Goal: Information Seeking & Learning: Learn about a topic

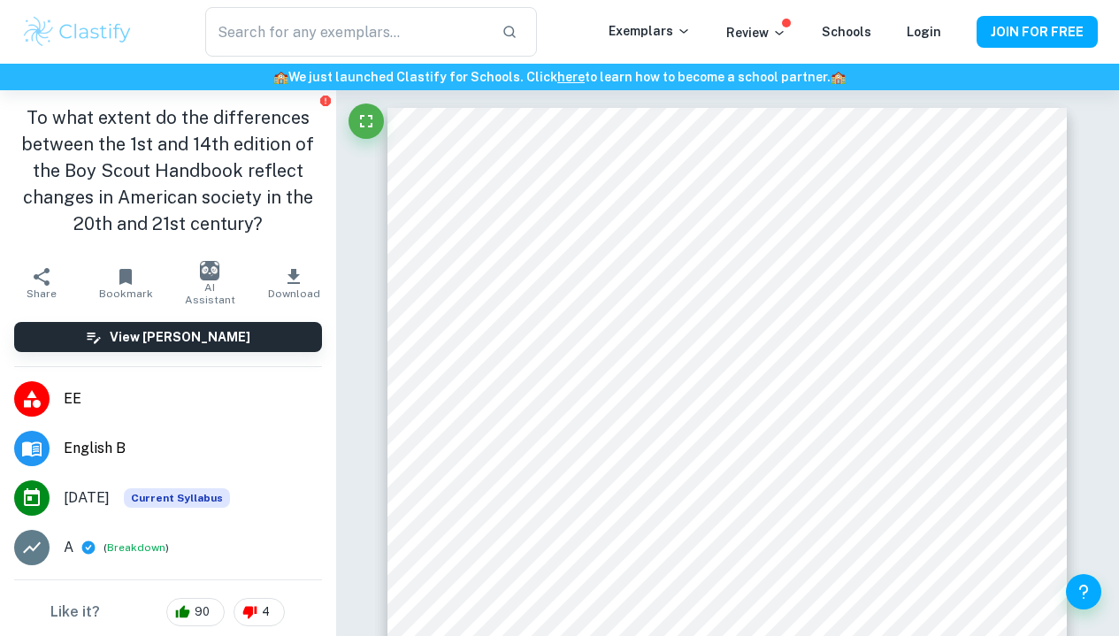
scroll to position [3249, 0]
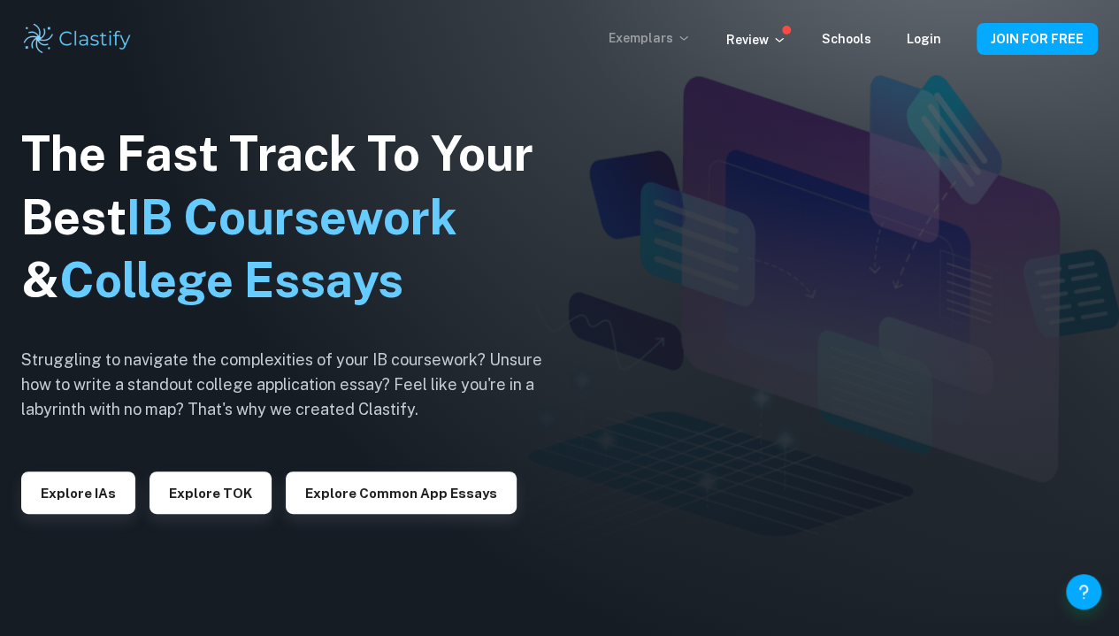
click at [676, 35] on p "Exemplars" at bounding box center [650, 37] width 82 height 19
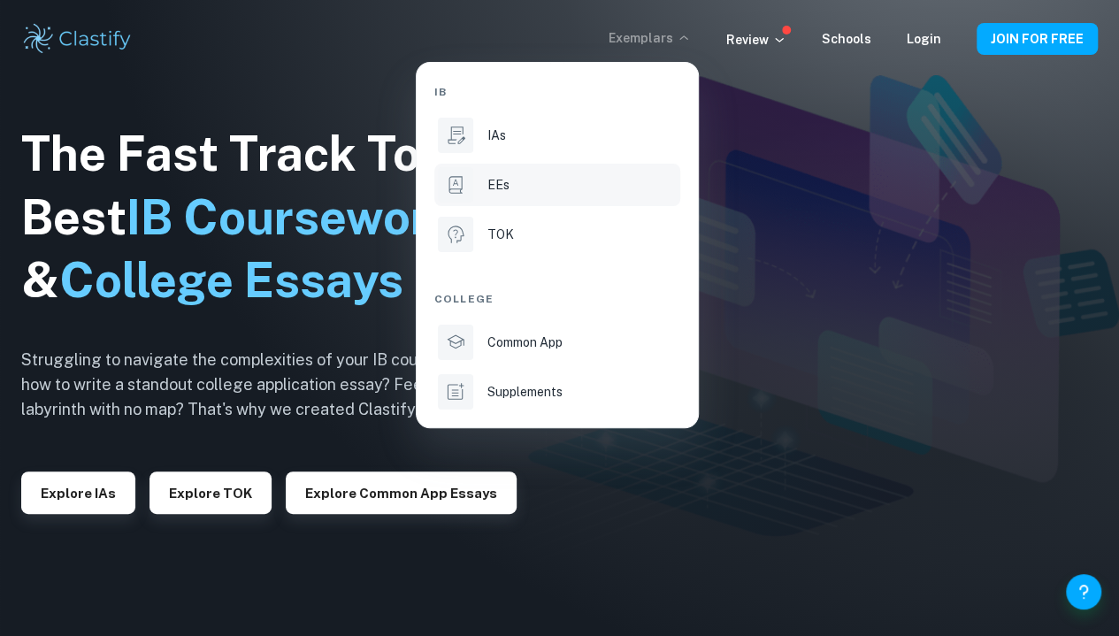
click at [571, 194] on div "EEs" at bounding box center [581, 184] width 189 height 19
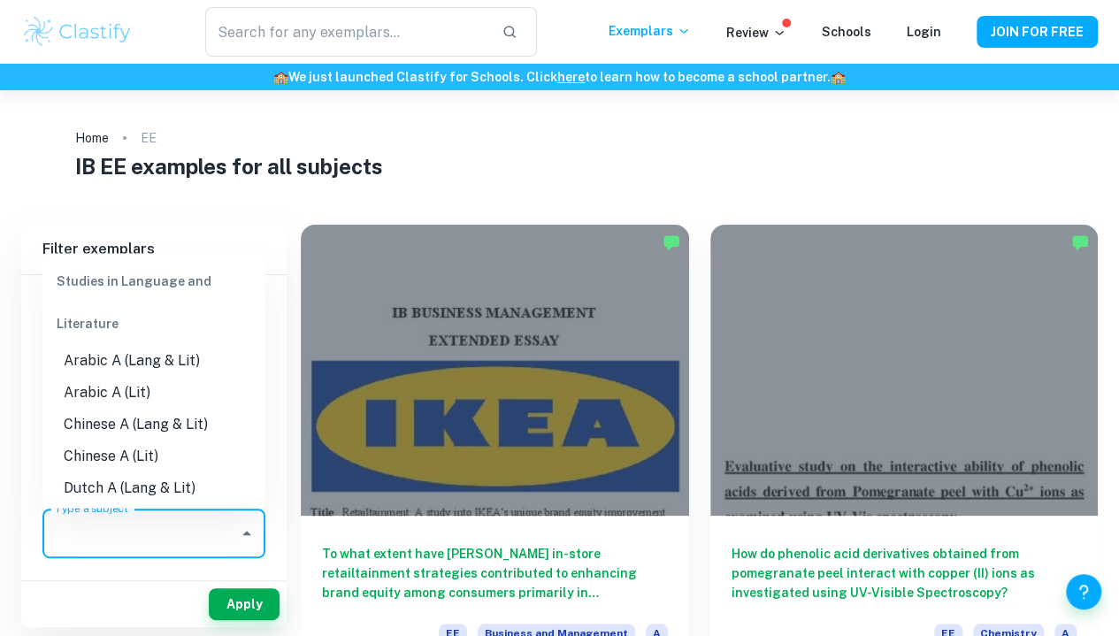
click at [190, 546] on input "Type a subject" at bounding box center [140, 534] width 180 height 34
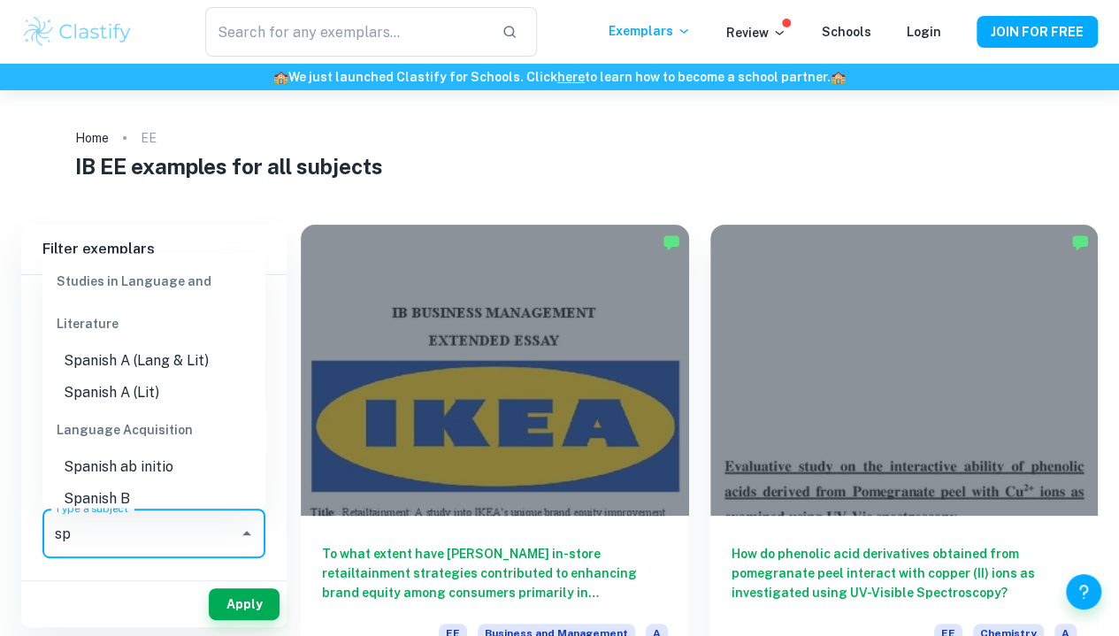
click at [129, 364] on li "Spanish A (Lang & Lit)" at bounding box center [153, 362] width 223 height 32
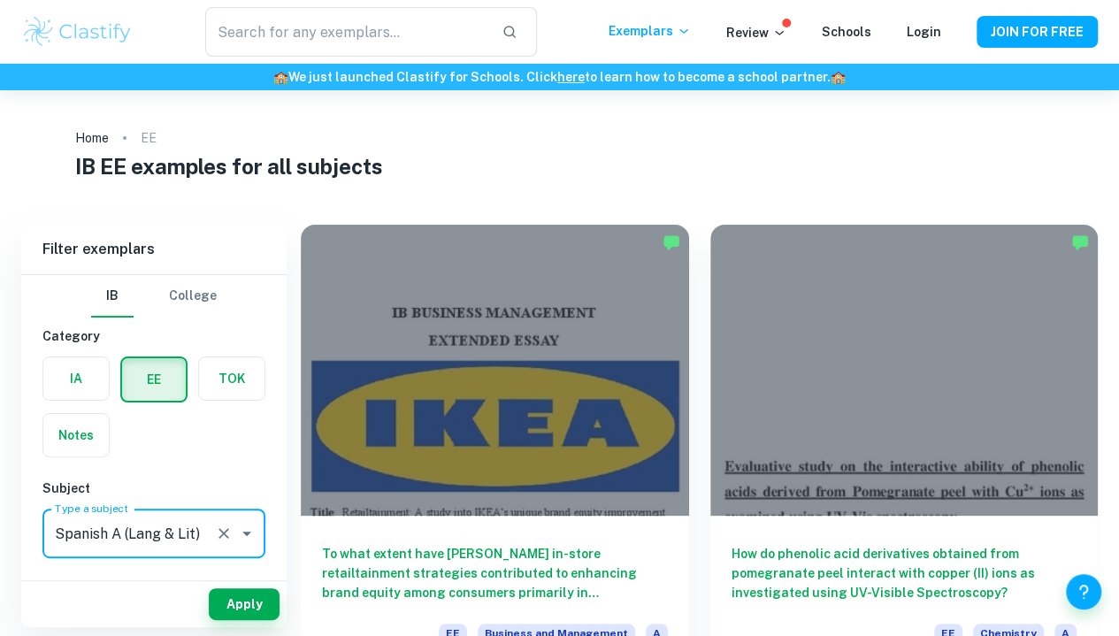
type input "Spanish A (Lang & Lit)"
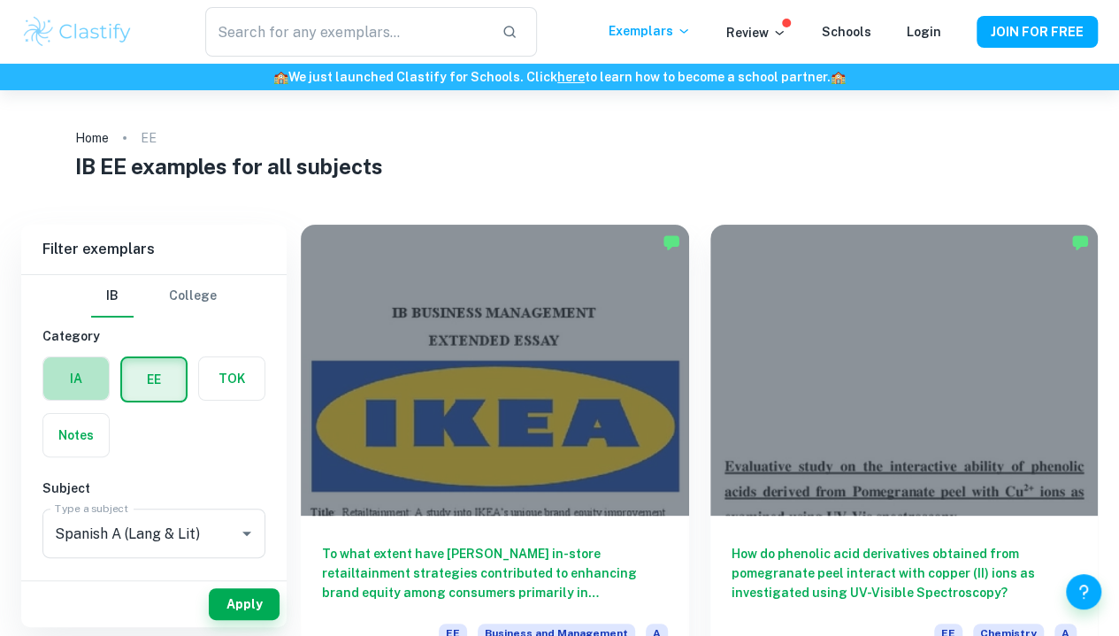
click at [74, 385] on label "button" at bounding box center [75, 378] width 65 height 42
click at [0, 0] on input "radio" at bounding box center [0, 0] width 0 height 0
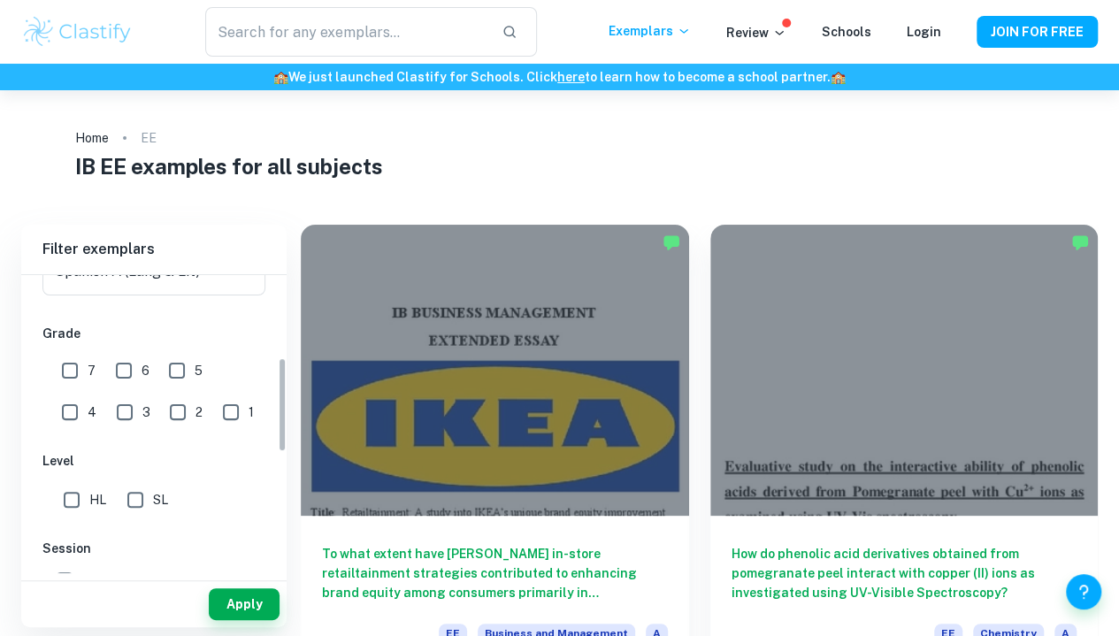
scroll to position [255, 0]
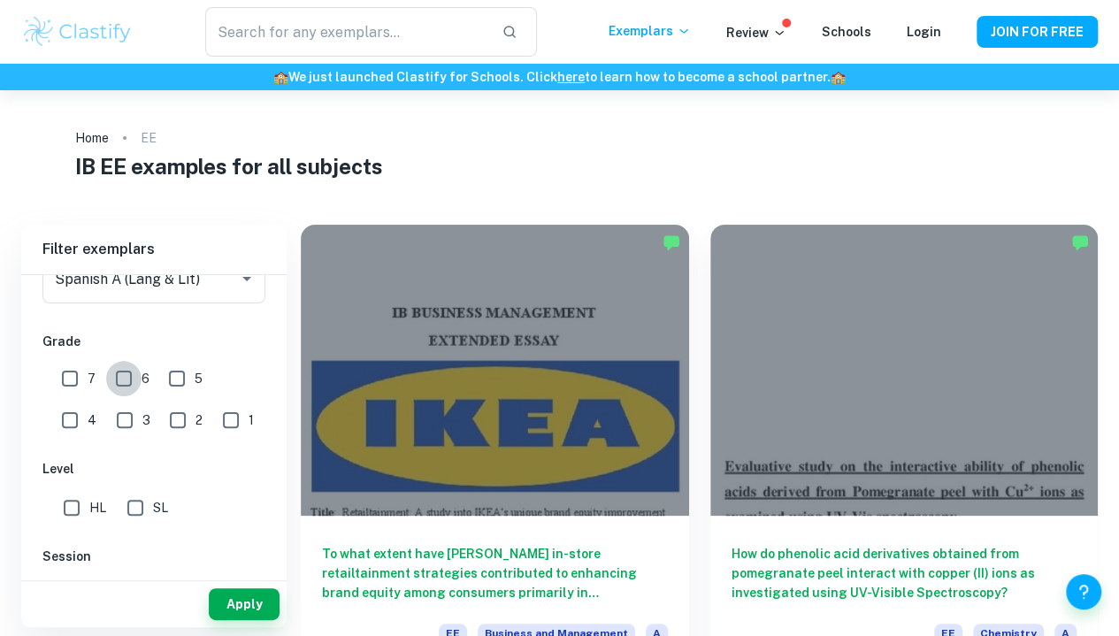
click at [127, 379] on input "6" at bounding box center [123, 378] width 35 height 35
checkbox input "true"
click at [76, 379] on input "7" at bounding box center [69, 378] width 35 height 35
checkbox input "true"
click at [223, 602] on button "Apply" at bounding box center [244, 604] width 71 height 32
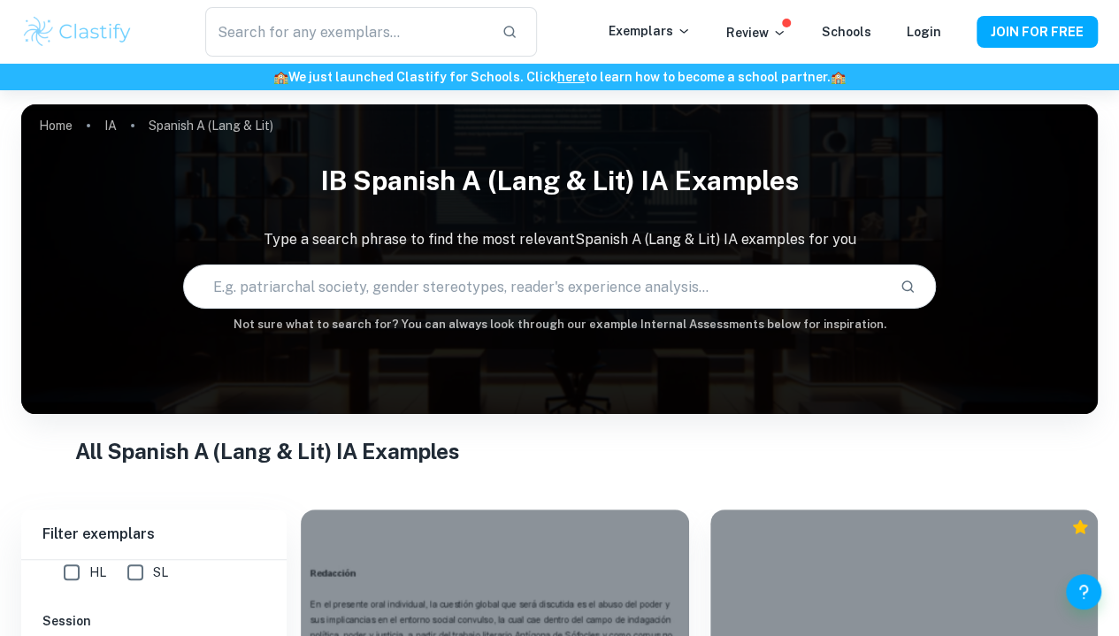
scroll to position [476, 0]
click at [75, 576] on input "HL" at bounding box center [71, 571] width 35 height 35
checkbox input "true"
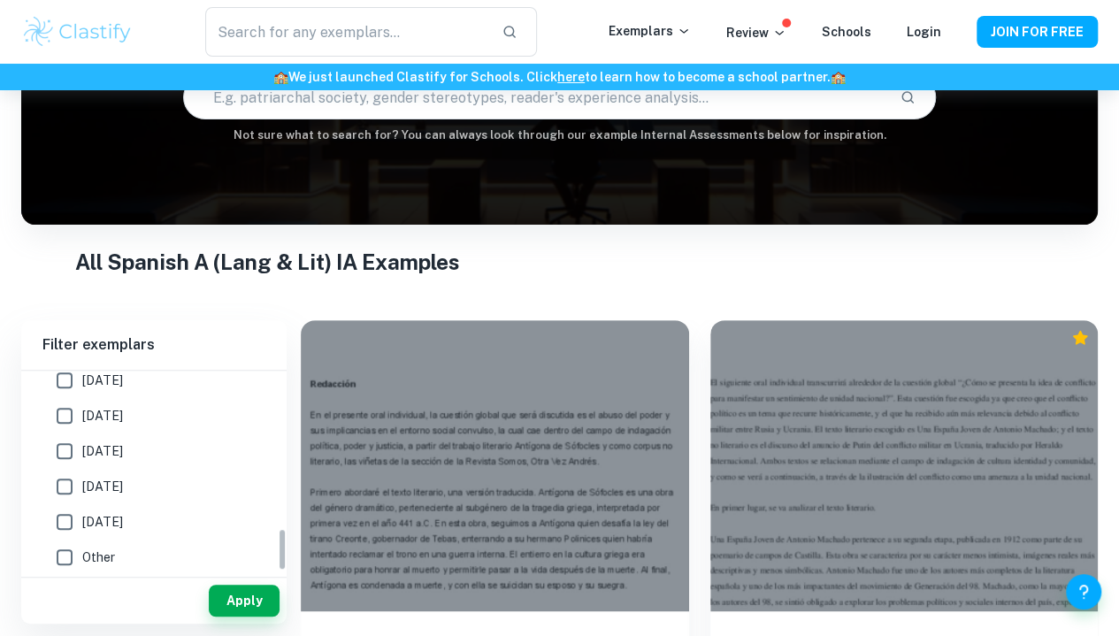
scroll to position [734, 0]
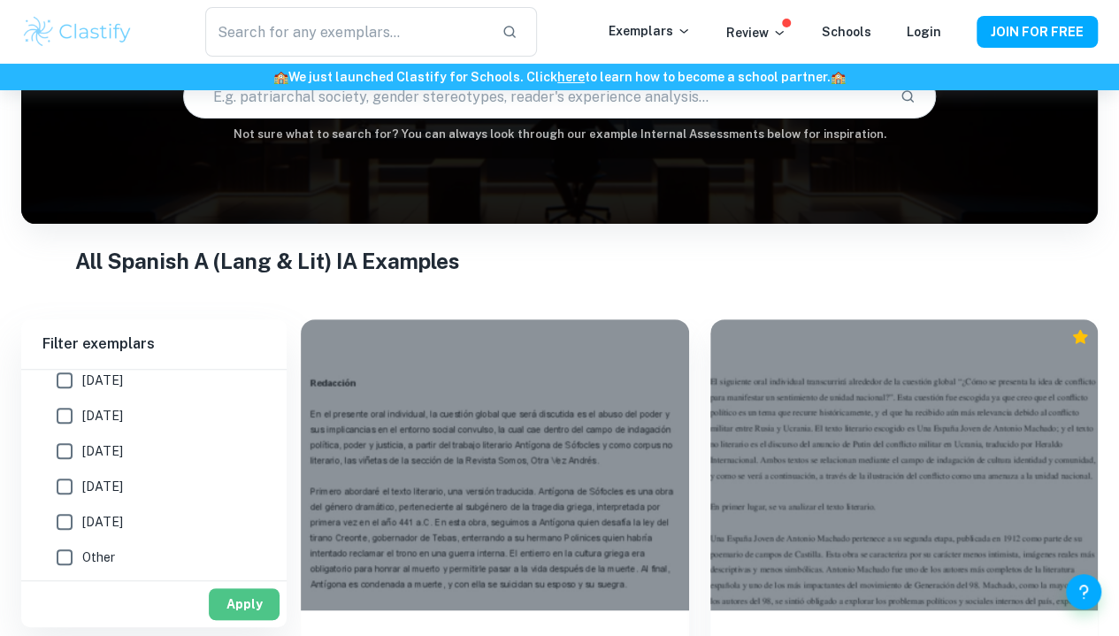
click at [251, 604] on button "Apply" at bounding box center [244, 604] width 71 height 32
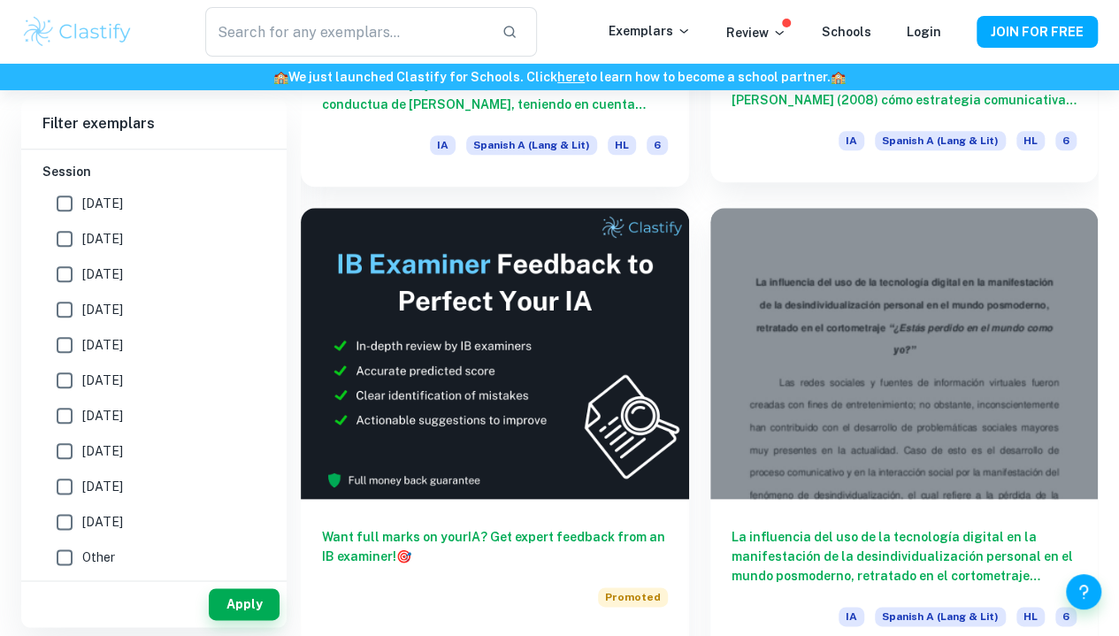
scroll to position [770, 0]
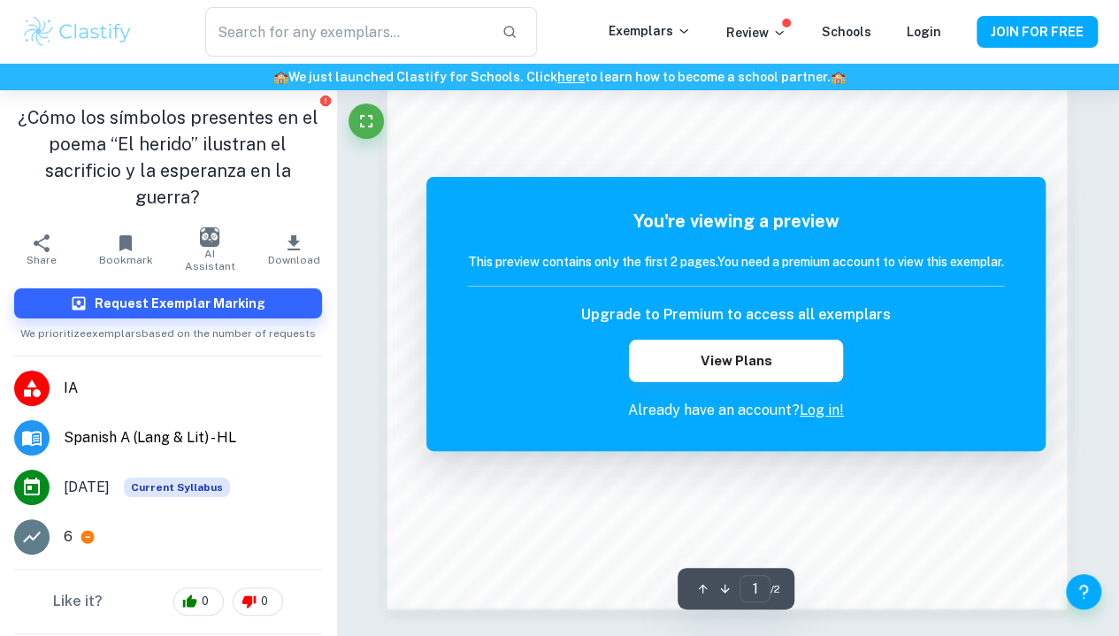
scroll to position [1359, 0]
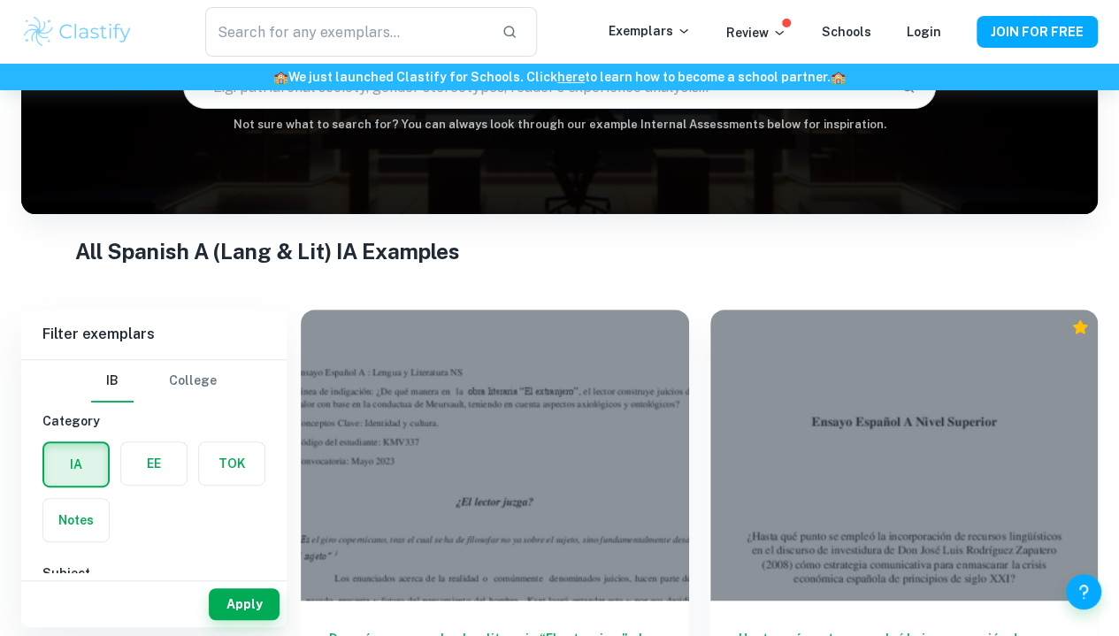
scroll to position [201, 0]
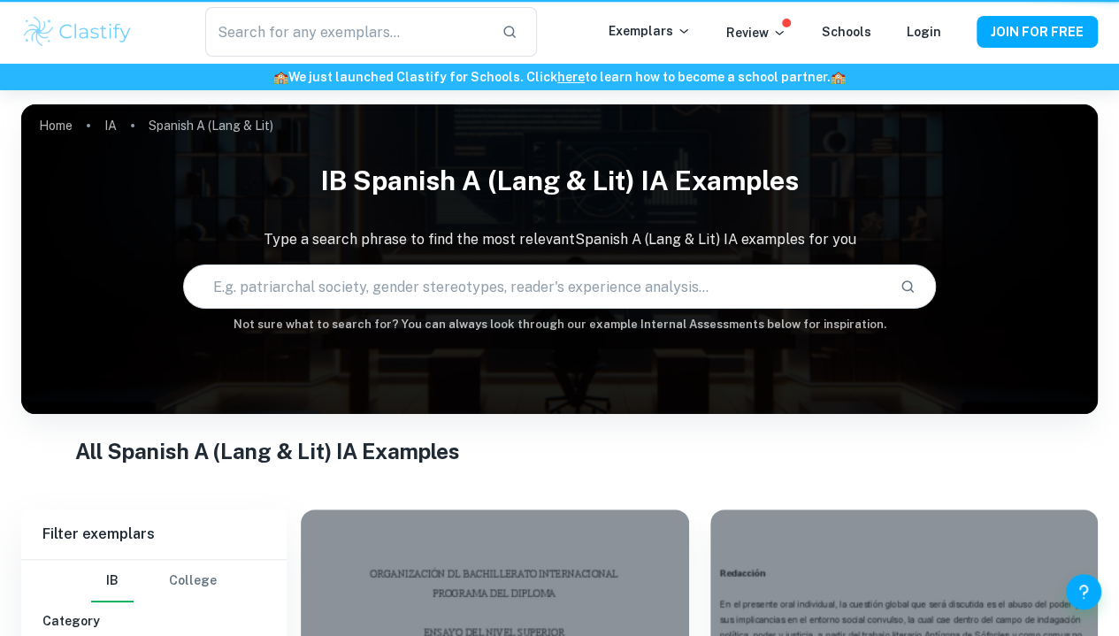
scroll to position [201, 0]
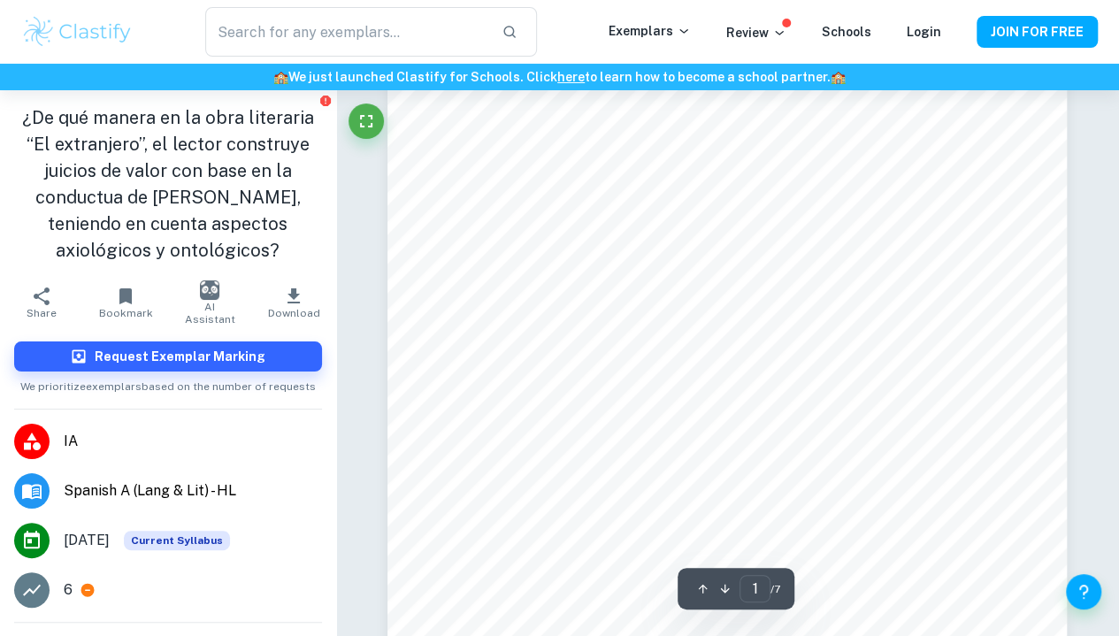
scroll to position [287, 0]
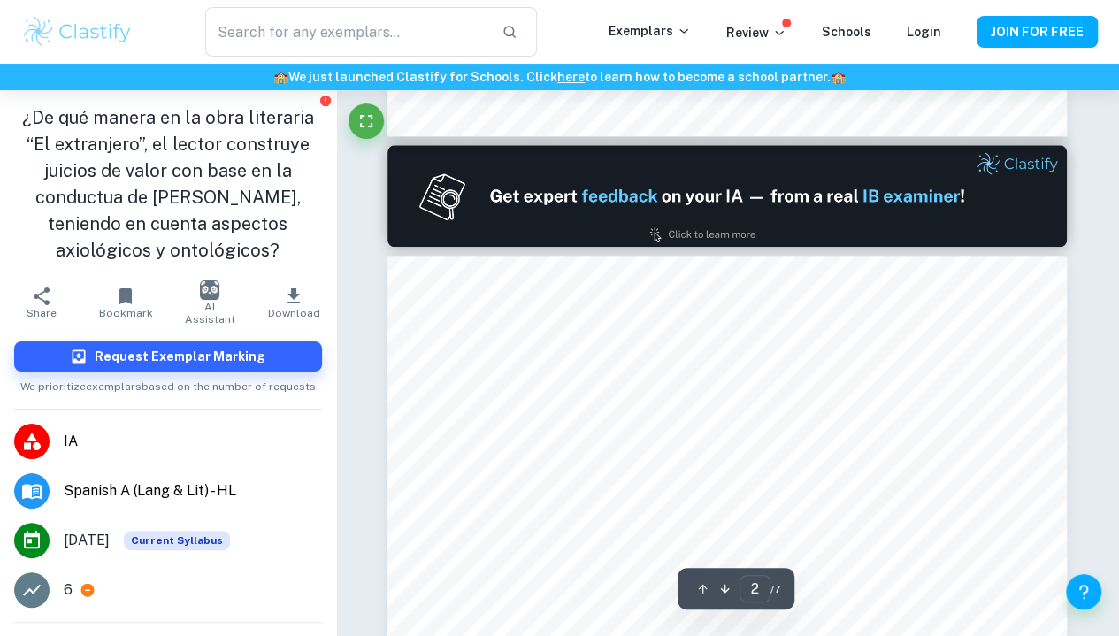
type input "1"
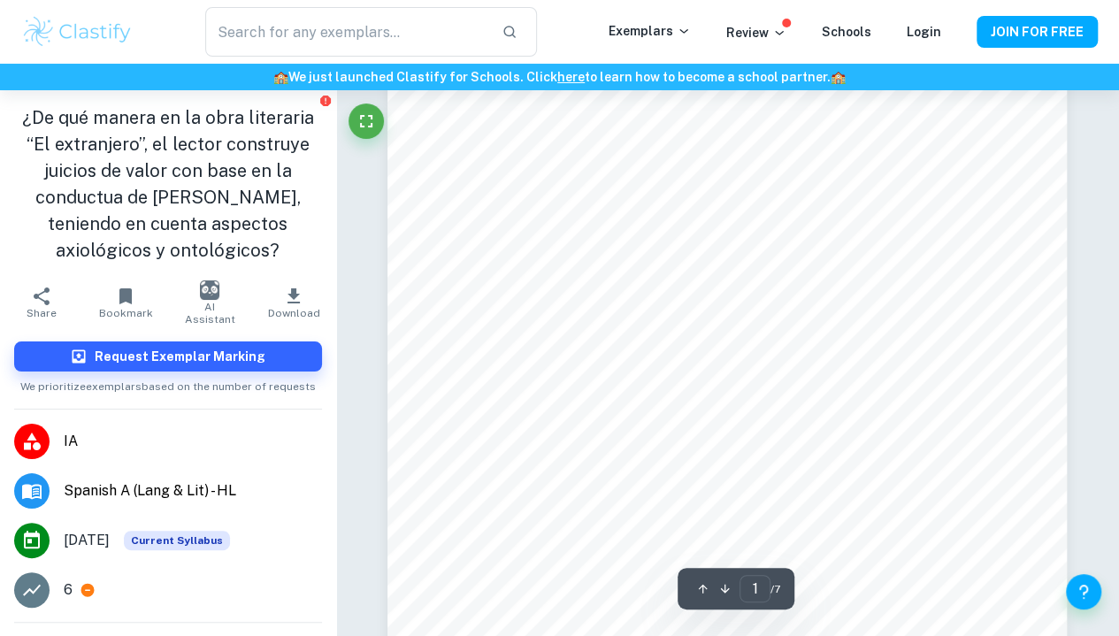
scroll to position [270, 0]
